Goal: Task Accomplishment & Management: Use online tool/utility

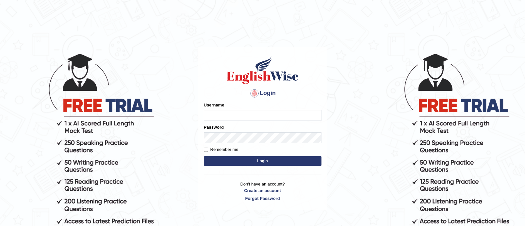
type input "TAKhalid"
click at [244, 162] on button "Login" at bounding box center [263, 161] width 118 height 10
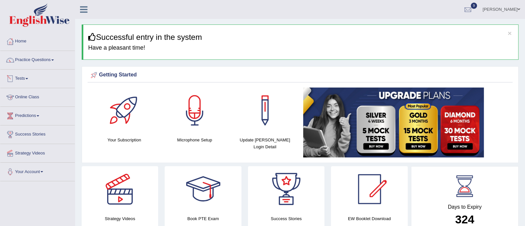
click at [32, 75] on link "Tests" at bounding box center [37, 78] width 75 height 16
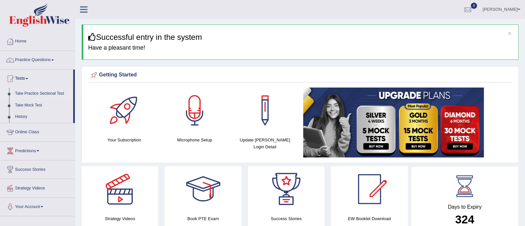
click at [35, 91] on link "Take Practice Sectional Test" at bounding box center [42, 94] width 61 height 12
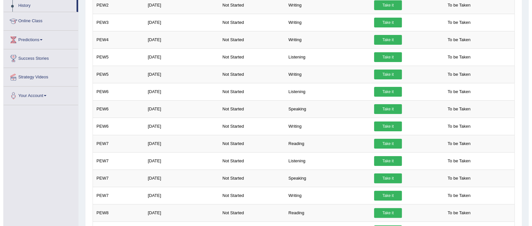
scroll to position [122, 0]
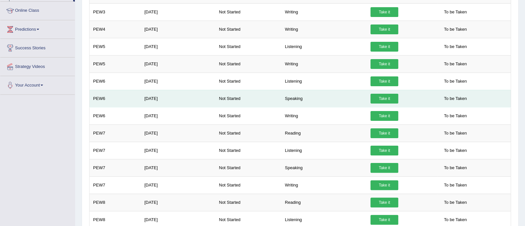
click at [390, 94] on link "Take it" at bounding box center [385, 99] width 28 height 10
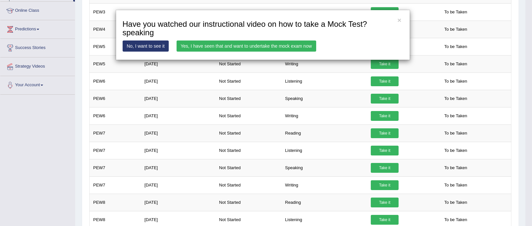
click at [252, 42] on link "Yes, I have seen that and want to undertake the mock exam now" at bounding box center [247, 46] width 140 height 11
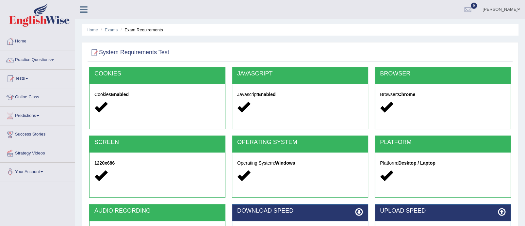
scroll to position [117, 0]
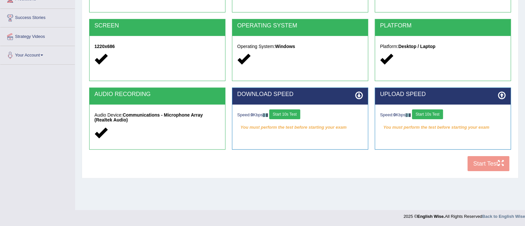
click at [297, 117] on button "Start 10s Test" at bounding box center [284, 115] width 31 height 10
click at [432, 111] on button "Start 10s Test" at bounding box center [427, 115] width 31 height 10
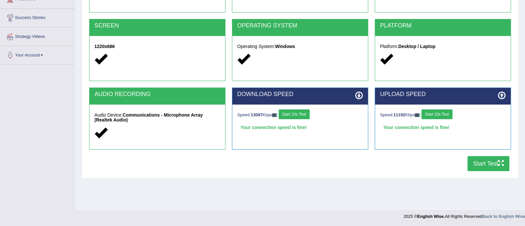
click at [490, 165] on button "Start Test" at bounding box center [489, 163] width 42 height 15
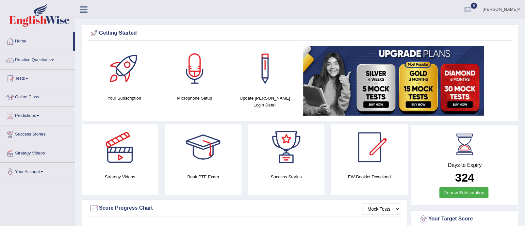
click at [25, 79] on link "Tests" at bounding box center [37, 78] width 75 height 16
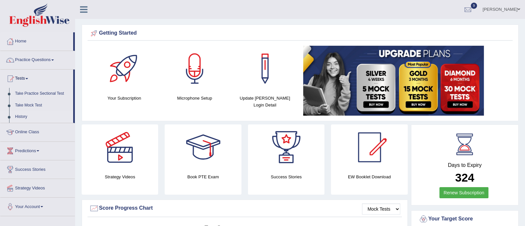
click at [20, 115] on link "History" at bounding box center [42, 117] width 61 height 12
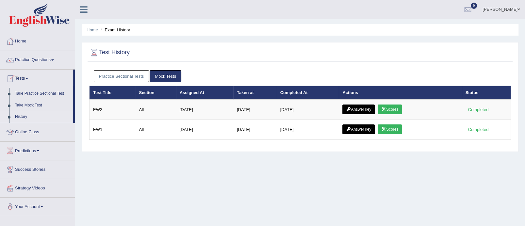
click at [131, 73] on link "Practice Sectional Tests" at bounding box center [122, 76] width 56 height 12
drag, startPoint x: 120, startPoint y: 65, endPoint x: 121, endPoint y: 71, distance: 5.2
click at [121, 71] on div "Test History Practice Sectional Tests Mock Tests Test Title Section Assigned At…" at bounding box center [300, 97] width 437 height 110
click at [121, 71] on link "Practice Sectional Tests" at bounding box center [122, 76] width 56 height 12
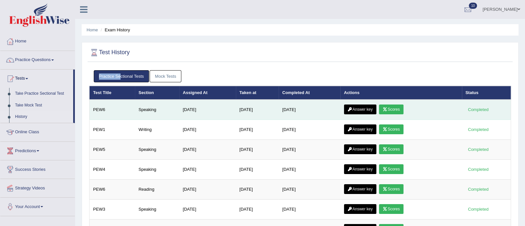
click at [391, 107] on link "Scores" at bounding box center [391, 110] width 24 height 10
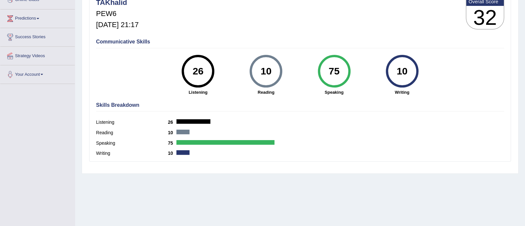
scroll to position [5, 0]
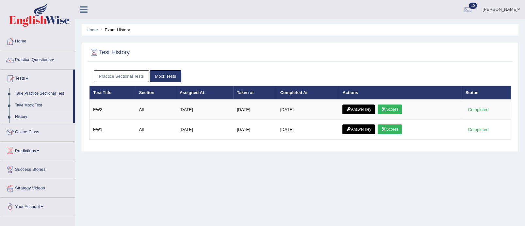
click at [121, 72] on link "Practice Sectional Tests" at bounding box center [122, 76] width 56 height 12
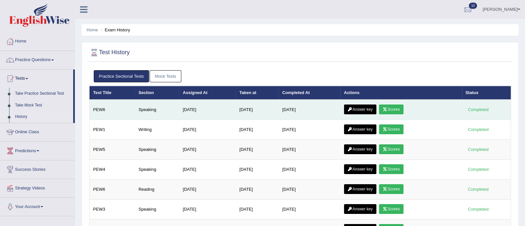
click at [370, 108] on link "Answer key" at bounding box center [360, 110] width 32 height 10
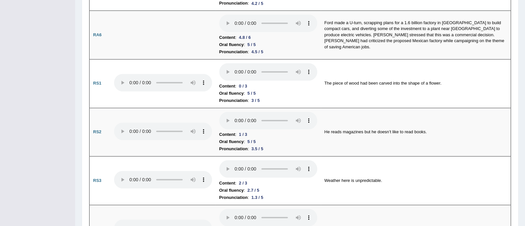
drag, startPoint x: 528, startPoint y: 23, endPoint x: 531, endPoint y: 59, distance: 36.4
